Goal: Use online tool/utility: Utilize a website feature to perform a specific function

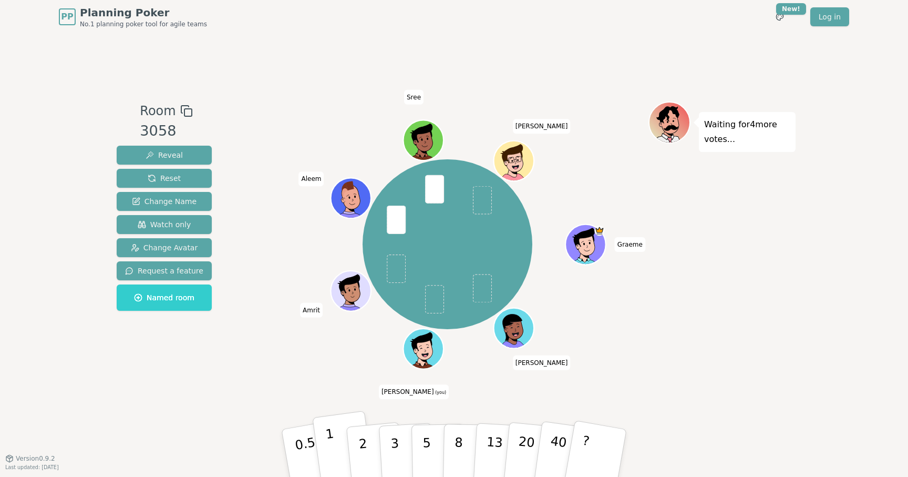
click at [339, 454] on button "1" at bounding box center [343, 453] width 63 height 85
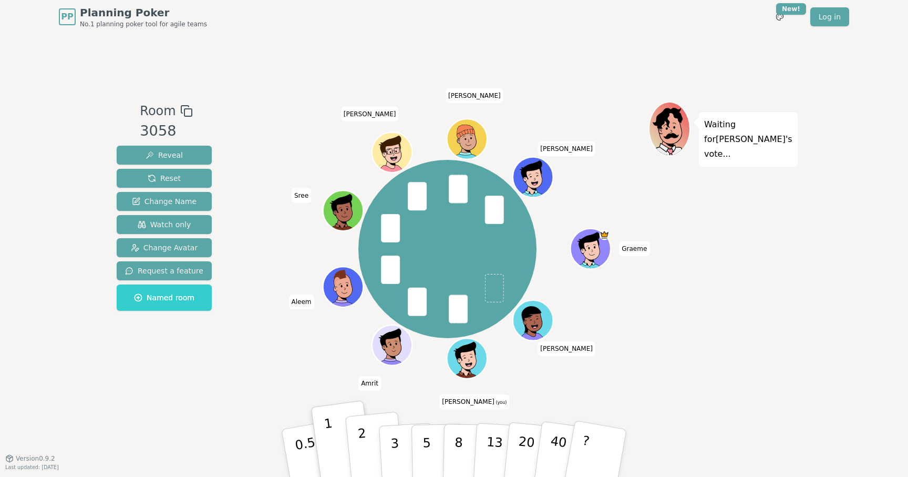
click at [369, 451] on button "2" at bounding box center [375, 454] width 60 height 84
click at [339, 448] on button "1" at bounding box center [343, 453] width 63 height 85
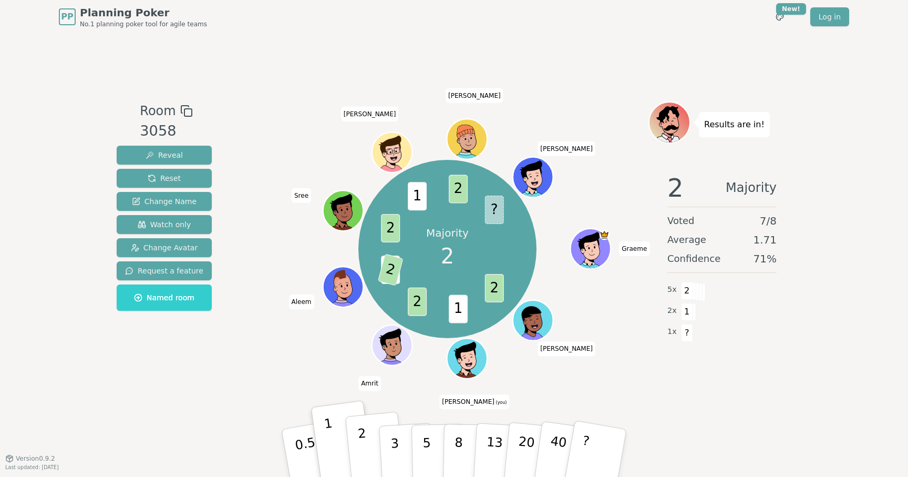
click at [374, 455] on button "2" at bounding box center [375, 454] width 60 height 84
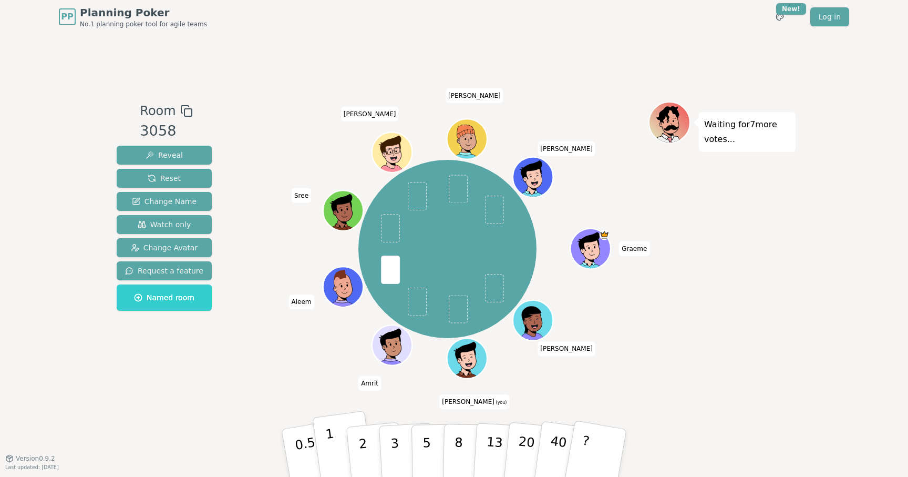
click at [334, 448] on button "1" at bounding box center [343, 453] width 63 height 85
click at [366, 451] on p "2" at bounding box center [364, 454] width 14 height 57
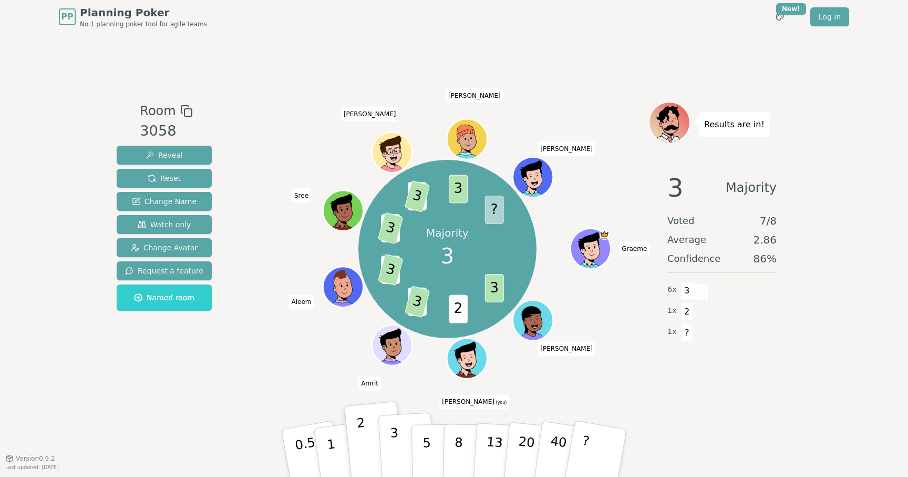
click at [398, 444] on p "3" at bounding box center [396, 453] width 12 height 57
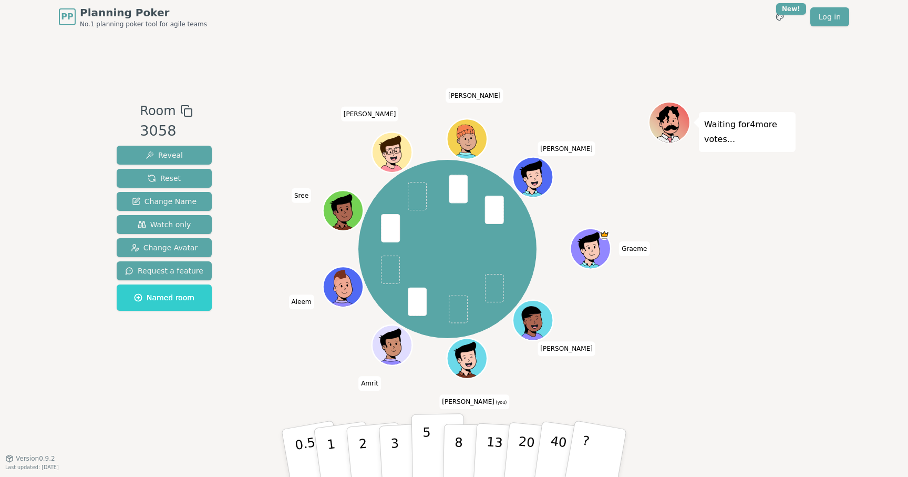
click at [430, 446] on button "5" at bounding box center [439, 453] width 54 height 80
click at [459, 445] on p "8" at bounding box center [458, 452] width 9 height 57
click at [430, 453] on p "5" at bounding box center [427, 453] width 9 height 57
click at [361, 450] on p "2" at bounding box center [364, 454] width 14 height 57
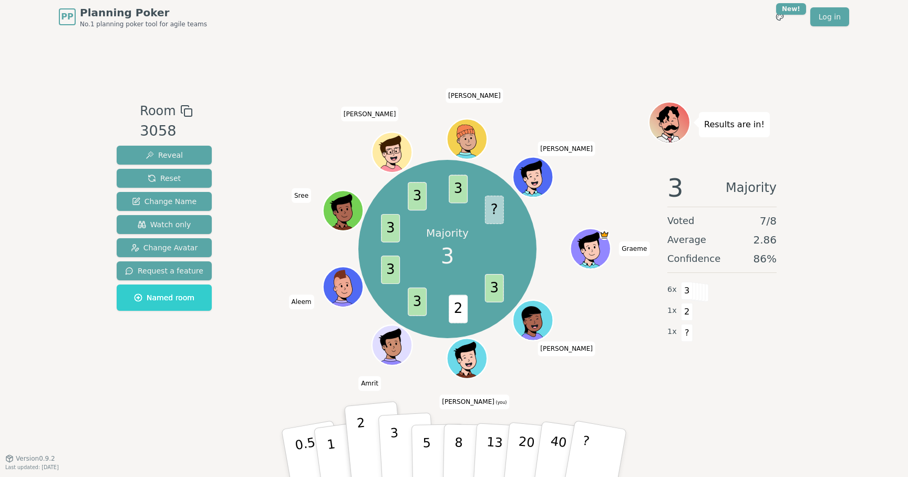
click at [396, 449] on p "3" at bounding box center [396, 453] width 12 height 57
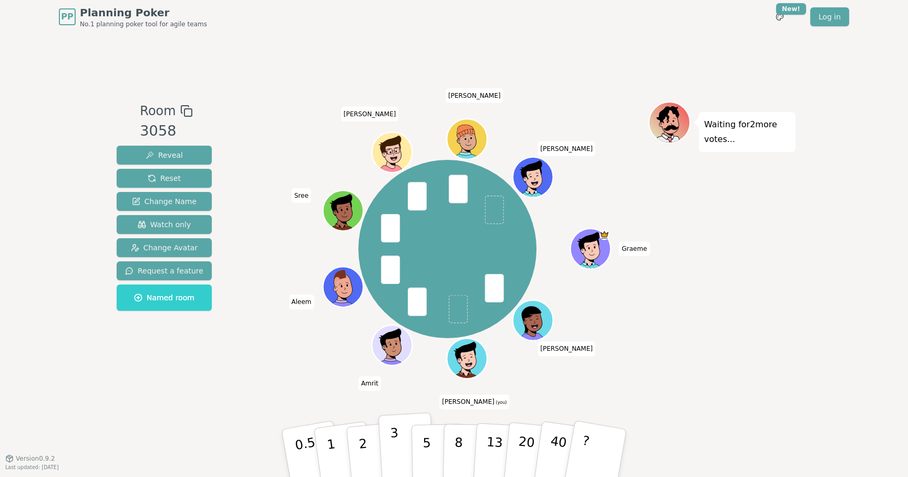
click at [399, 451] on button "3" at bounding box center [406, 453] width 57 height 82
click at [340, 450] on button "1" at bounding box center [343, 453] width 63 height 85
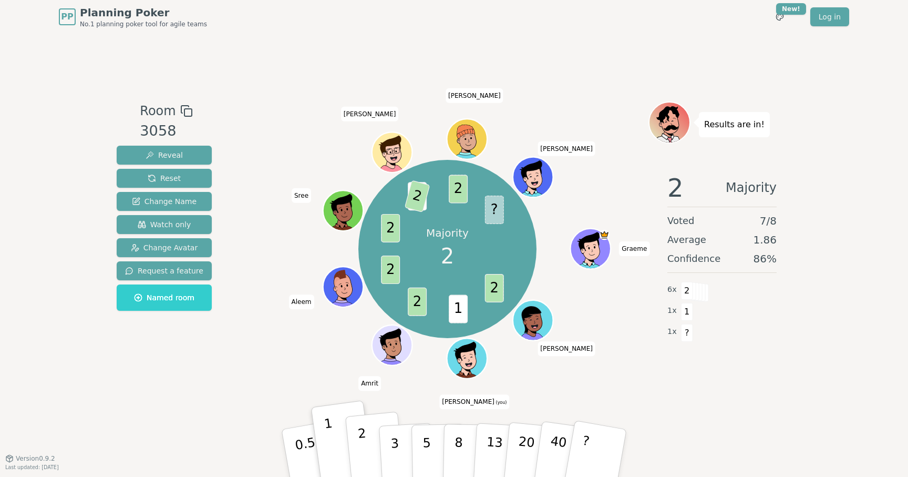
click at [375, 448] on button "2" at bounding box center [375, 454] width 60 height 84
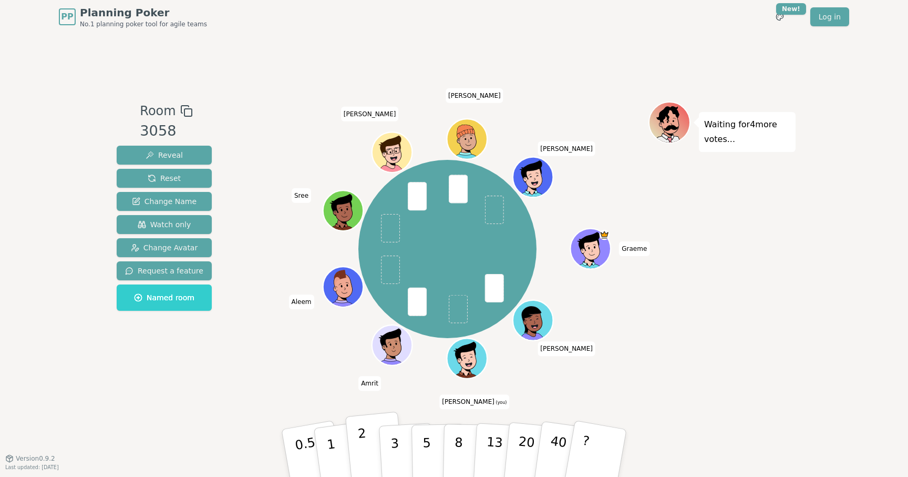
click at [366, 447] on p "2" at bounding box center [364, 454] width 14 height 57
click at [336, 451] on button "1" at bounding box center [343, 453] width 63 height 85
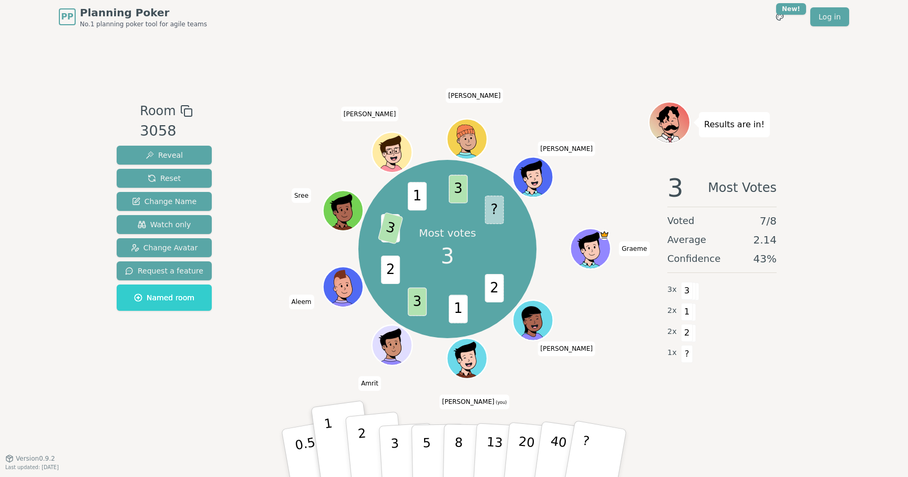
click at [373, 451] on button "2" at bounding box center [375, 454] width 60 height 84
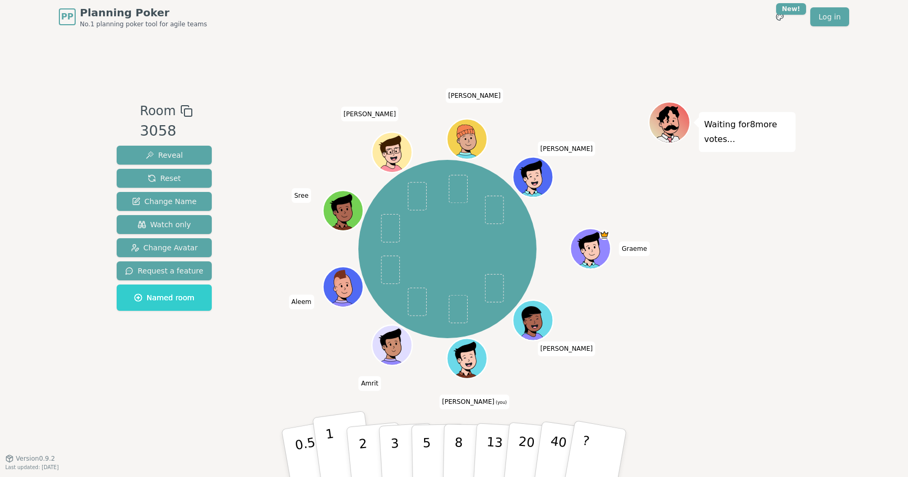
click at [338, 438] on button "1" at bounding box center [343, 453] width 63 height 85
click at [362, 446] on p "2" at bounding box center [364, 454] width 14 height 57
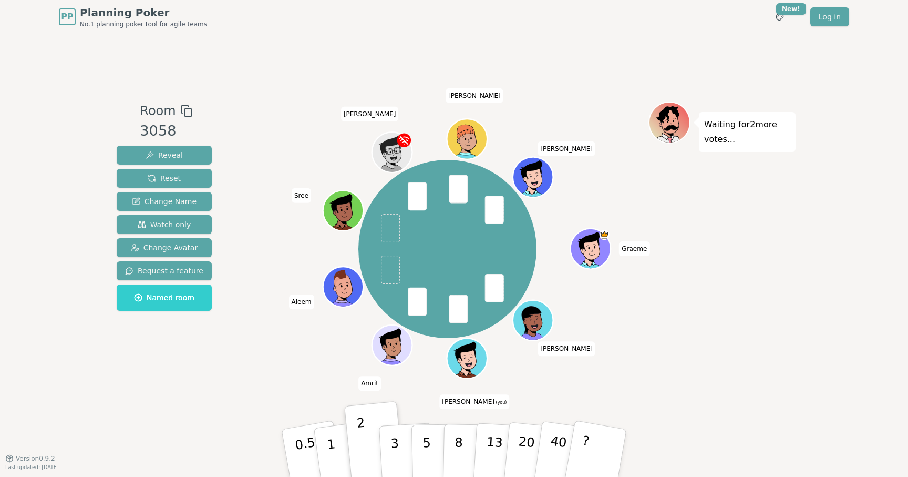
drag, startPoint x: 369, startPoint y: 85, endPoint x: 761, endPoint y: 36, distance: 394.6
click at [370, 85] on div "Room 3058 Reveal Reset Change Name Watch only Change Avatar Request a feature N…" at bounding box center [453, 246] width 683 height 424
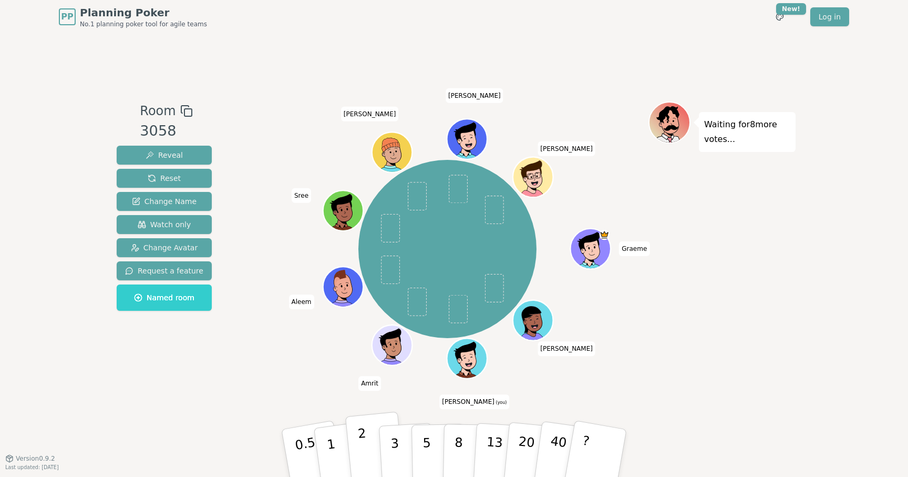
click at [364, 439] on p "2" at bounding box center [364, 454] width 14 height 57
click at [427, 441] on p "5" at bounding box center [427, 453] width 9 height 57
click at [398, 443] on p "3" at bounding box center [396, 453] width 12 height 57
